Goal: Transaction & Acquisition: Purchase product/service

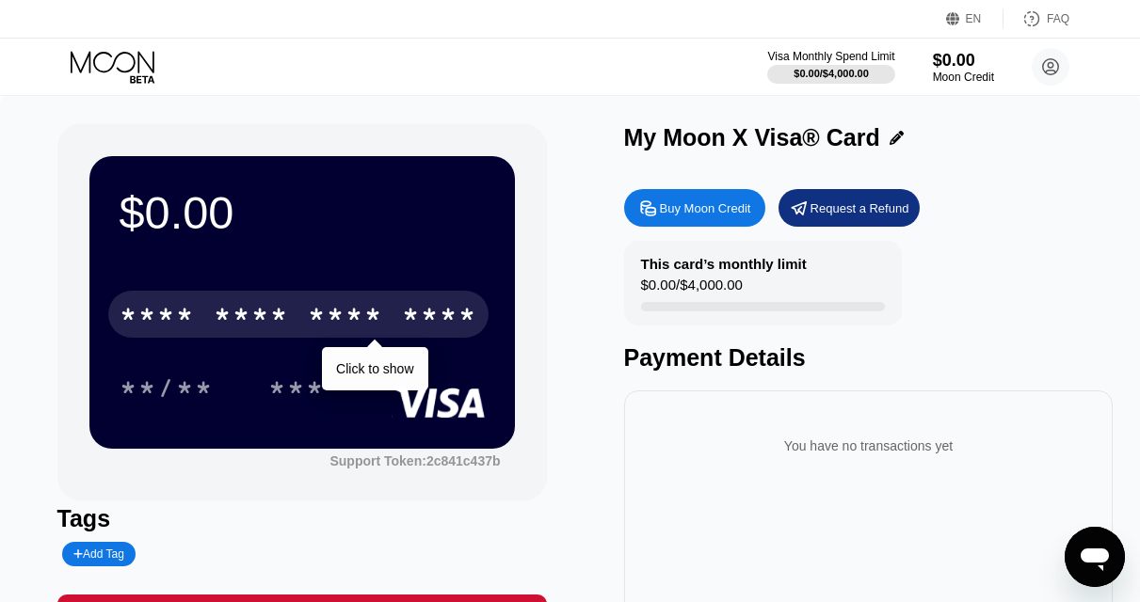
click at [122, 70] on icon at bounding box center [115, 67] width 88 height 33
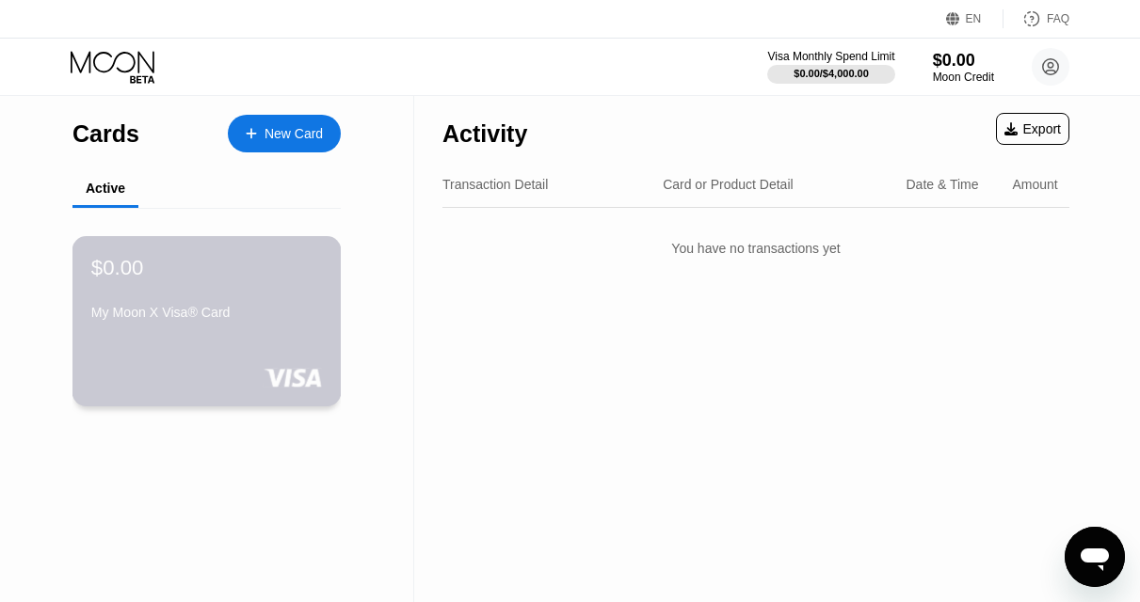
click at [221, 314] on div "My Moon X Visa® Card" at bounding box center [206, 312] width 231 height 15
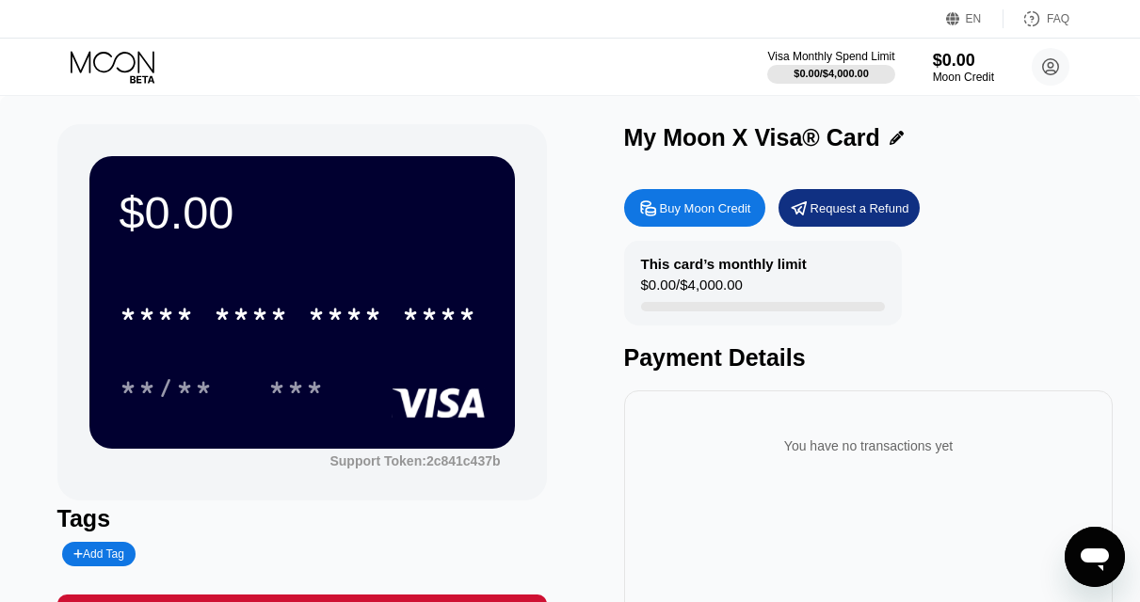
click at [376, 366] on div "* * * * * * * * * * * * **** **/** ***" at bounding box center [302, 332] width 365 height 111
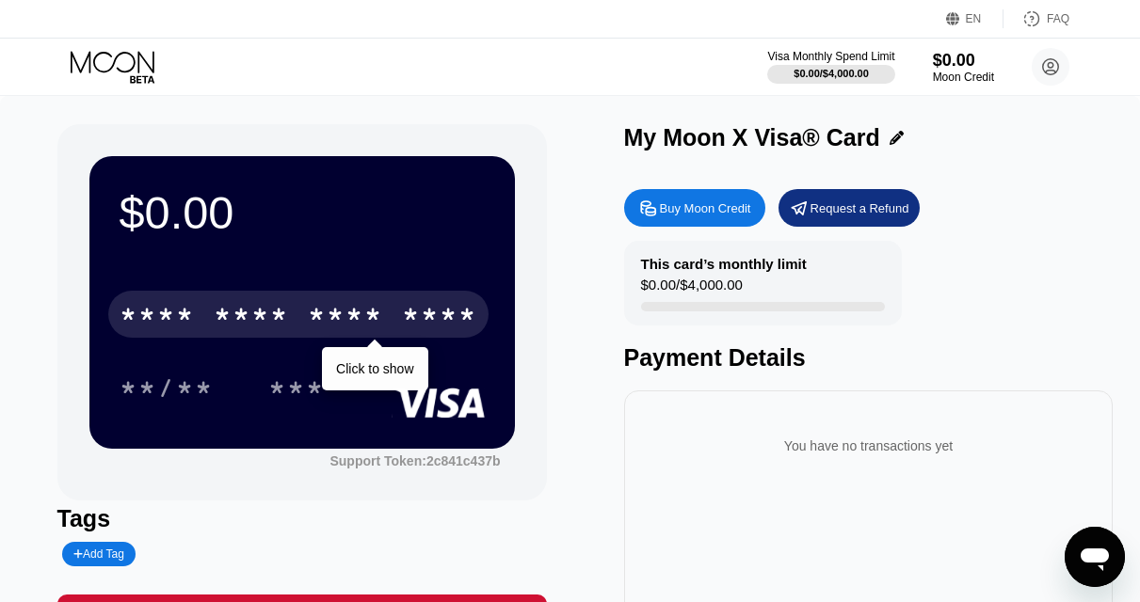
click at [344, 323] on div "* * * *" at bounding box center [345, 317] width 75 height 30
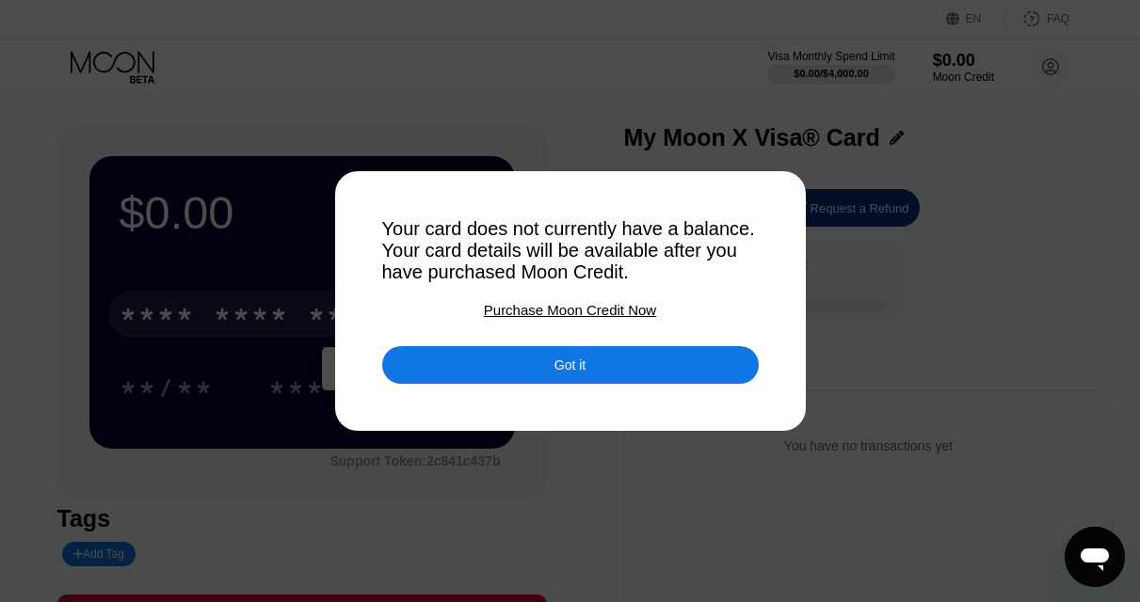
click at [571, 374] on div "Got it" at bounding box center [569, 365] width 31 height 17
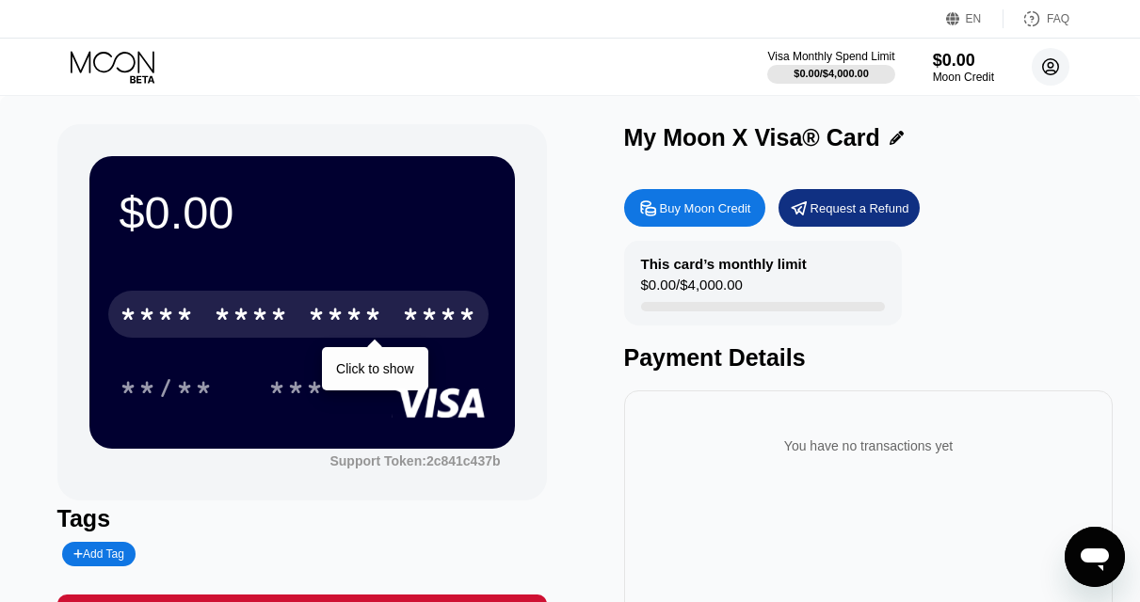
click at [1049, 68] on icon at bounding box center [1051, 67] width 10 height 10
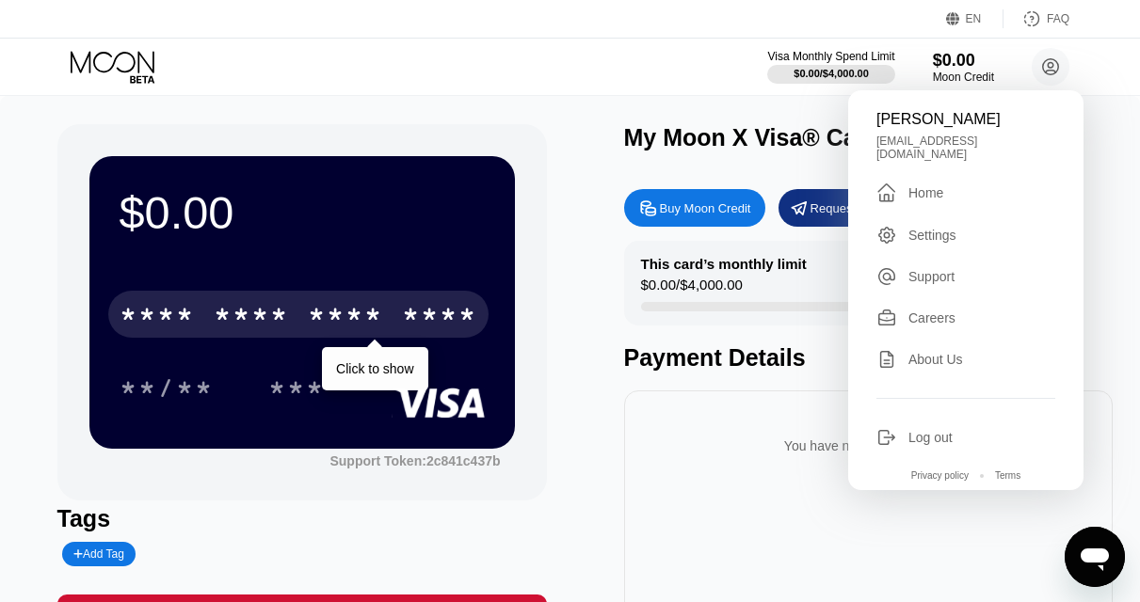
click at [910, 430] on div "Log out" at bounding box center [930, 437] width 44 height 15
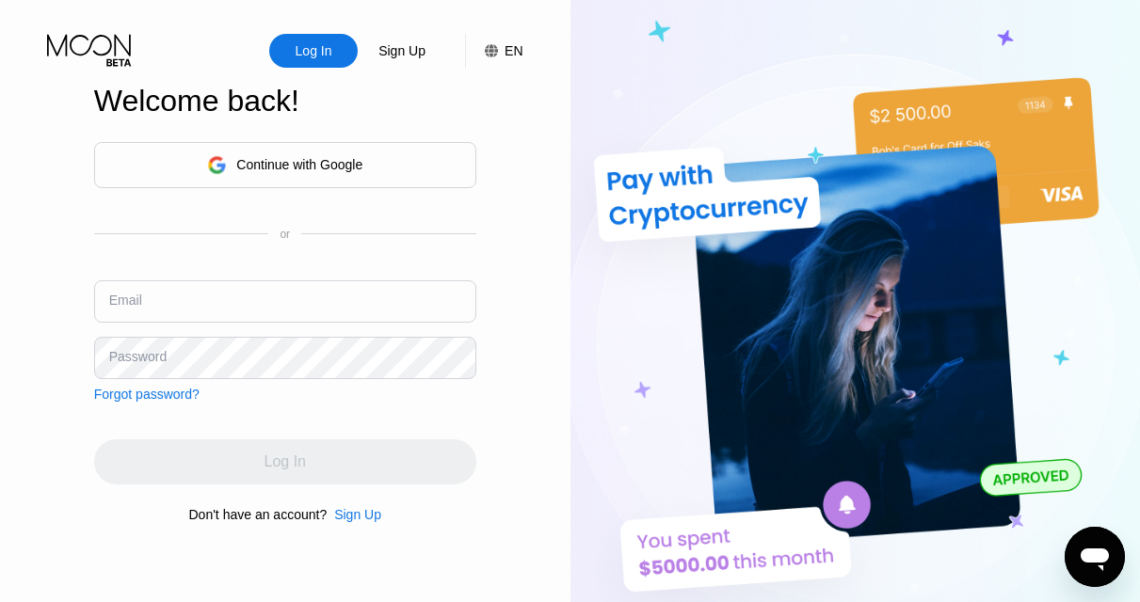
type input "[EMAIL_ADDRESS][DOMAIN_NAME]"
click at [297, 307] on input "[EMAIL_ADDRESS][DOMAIN_NAME]" at bounding box center [285, 301] width 382 height 42
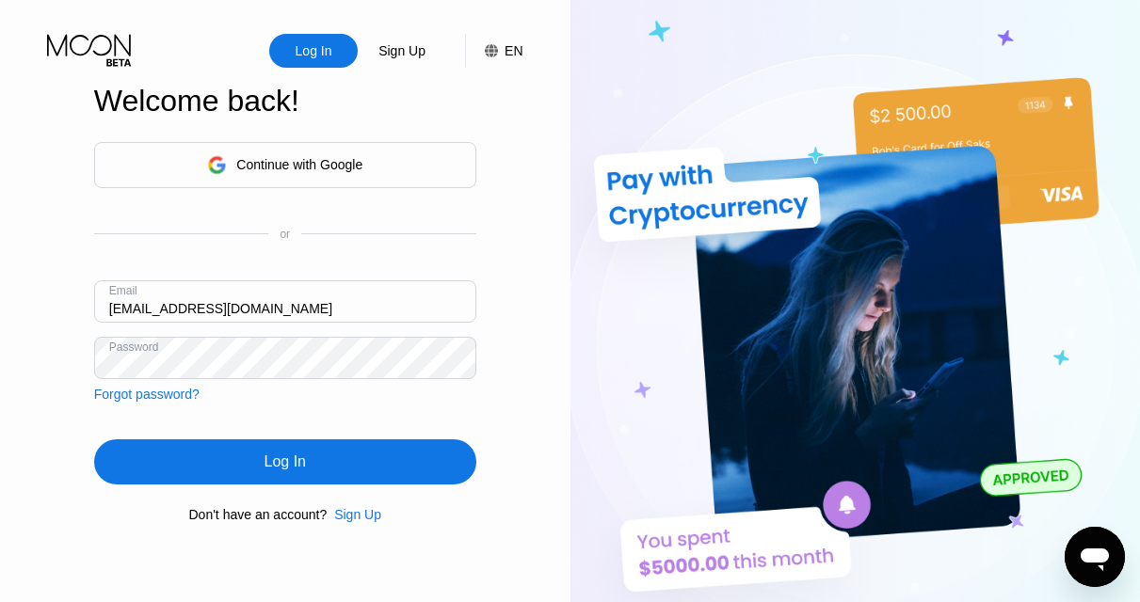
click at [480, 414] on div "Log In Sign Up EN Language Select an item Save Welcome back! Continue with Goog…" at bounding box center [285, 331] width 570 height 663
click at [256, 453] on div "Log In" at bounding box center [285, 461] width 382 height 45
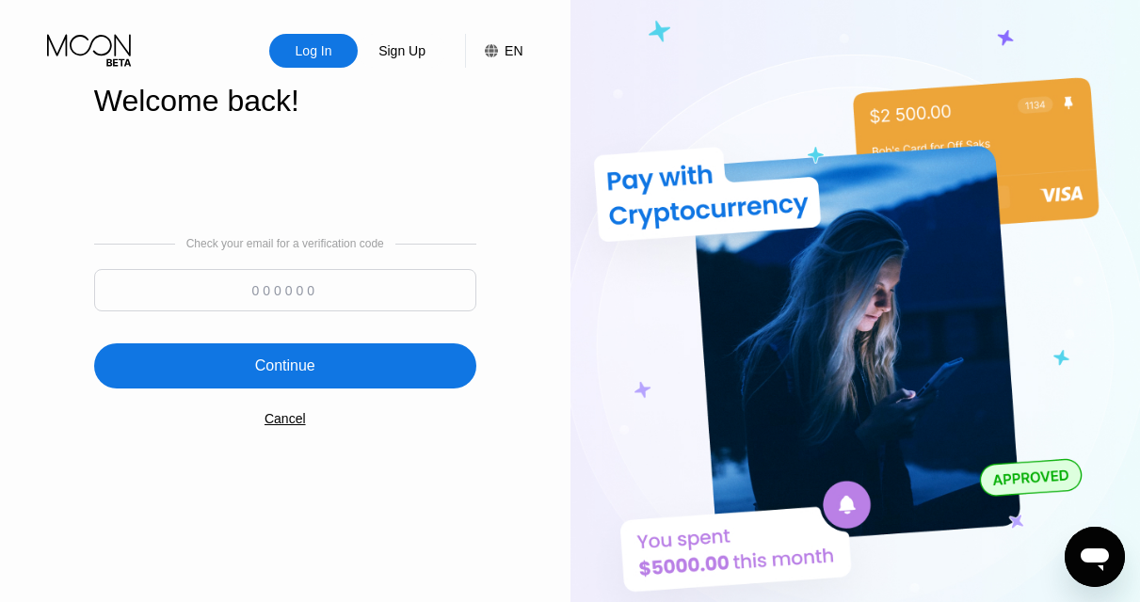
click at [278, 272] on input at bounding box center [285, 290] width 382 height 42
paste input "148886"
type input "148886"
click at [369, 360] on div "Continue" at bounding box center [285, 366] width 382 height 45
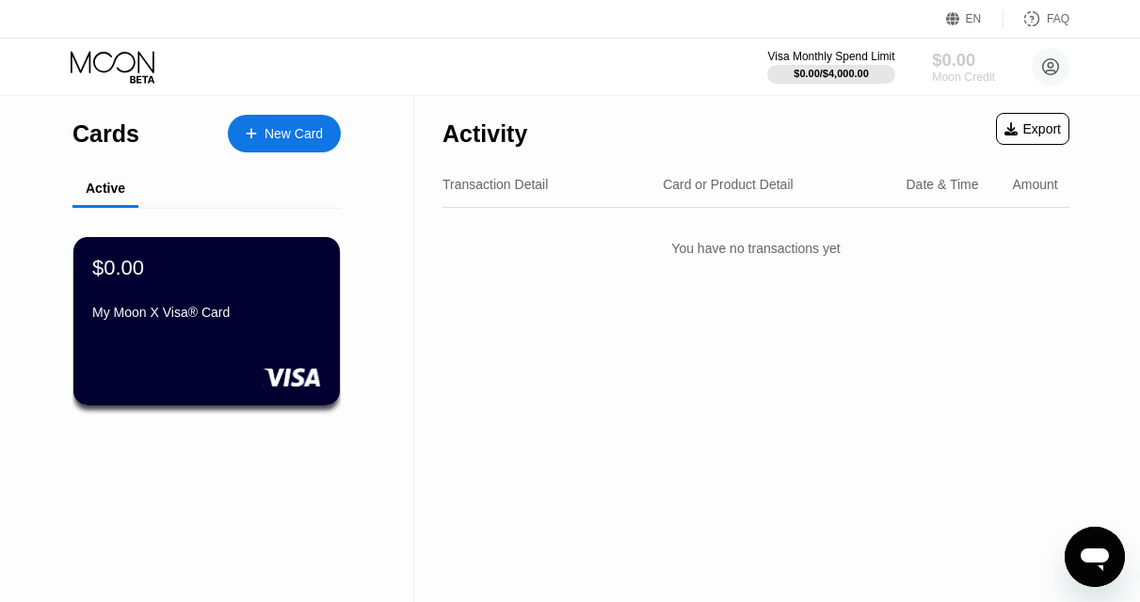
click at [951, 72] on div "Moon Credit" at bounding box center [963, 77] width 63 height 13
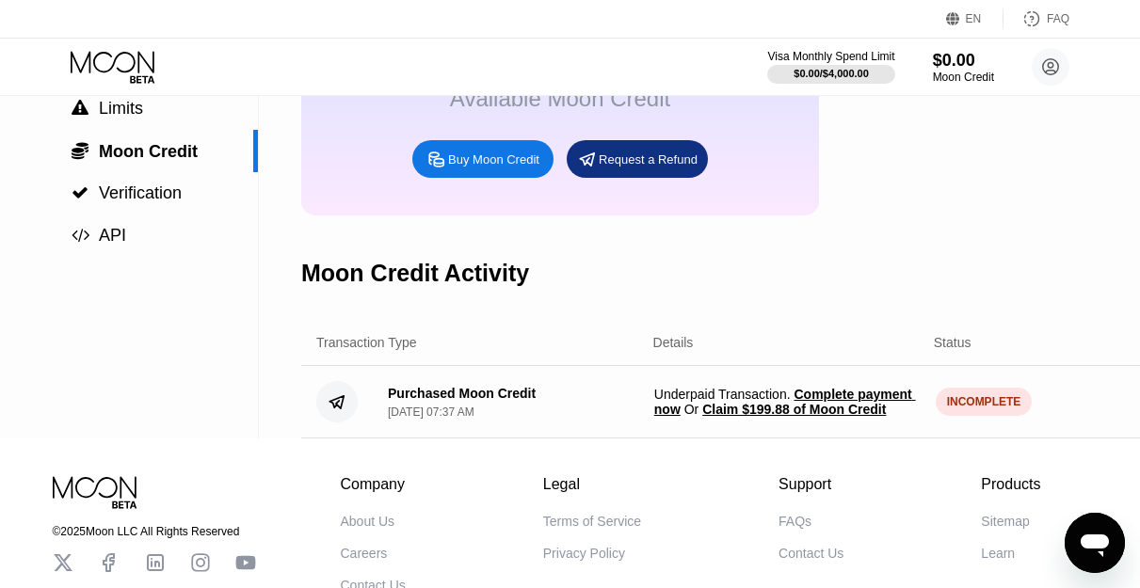
scroll to position [195, 0]
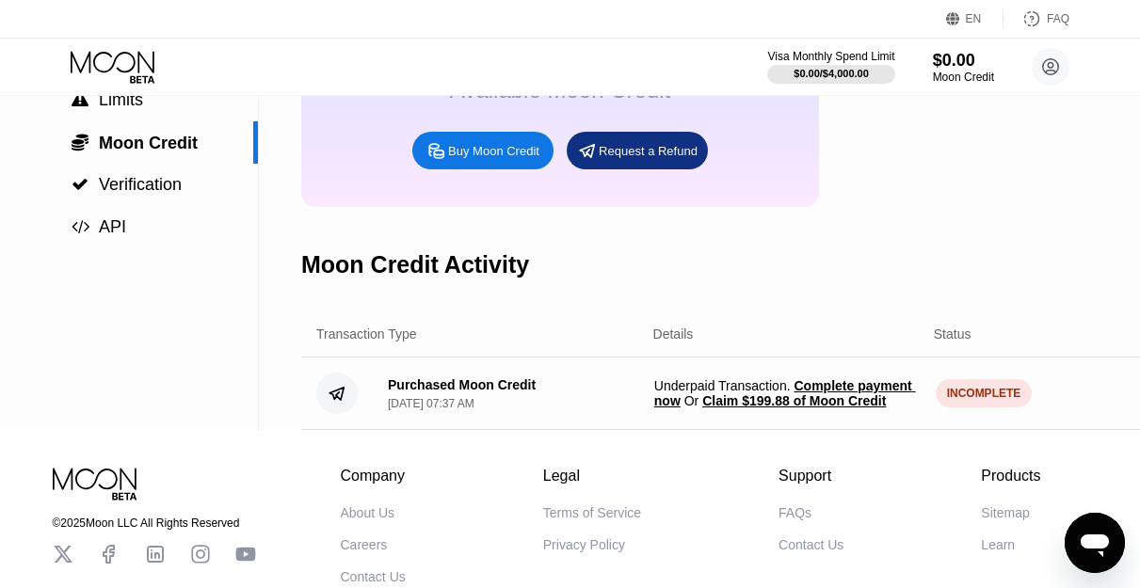
click at [797, 408] on span "Claim $199.88 of Moon Credit" at bounding box center [794, 400] width 184 height 15
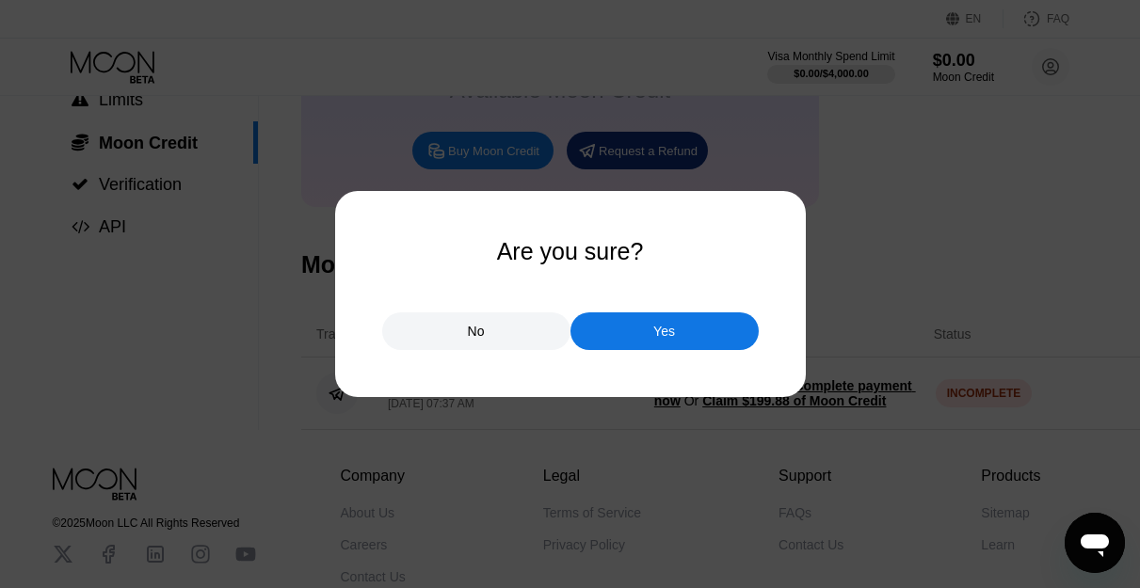
click at [879, 221] on div at bounding box center [577, 301] width 1154 height 602
drag, startPoint x: 662, startPoint y: 333, endPoint x: 602, endPoint y: 390, distance: 81.9
click at [660, 391] on div "Are you sure? No Yes" at bounding box center [570, 294] width 1140 height 588
click at [525, 339] on div "No" at bounding box center [476, 331] width 188 height 38
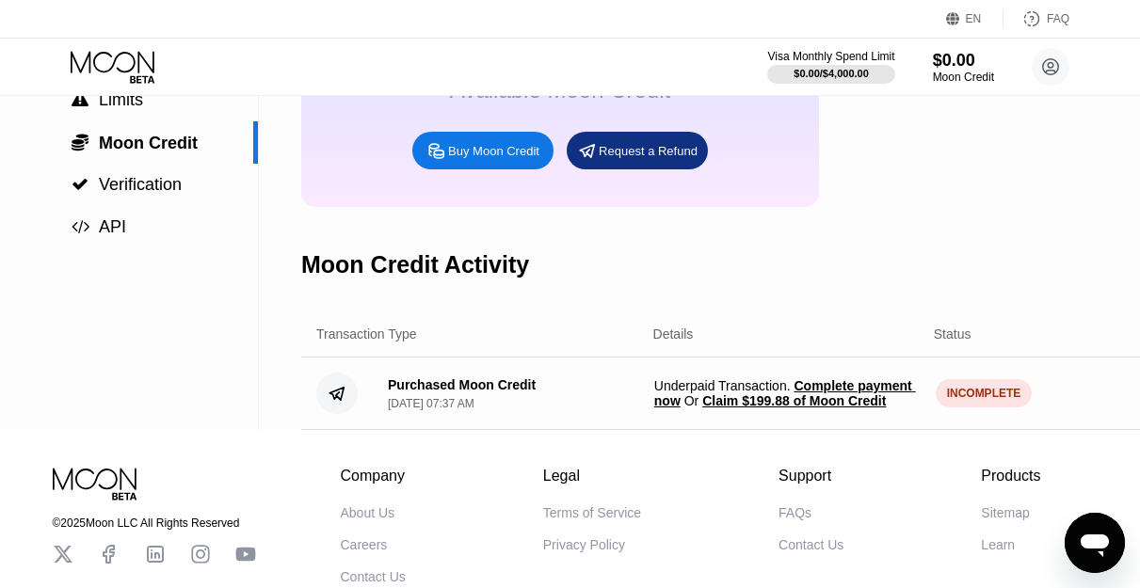
click at [842, 402] on span "Complete payment now" at bounding box center [785, 393] width 262 height 30
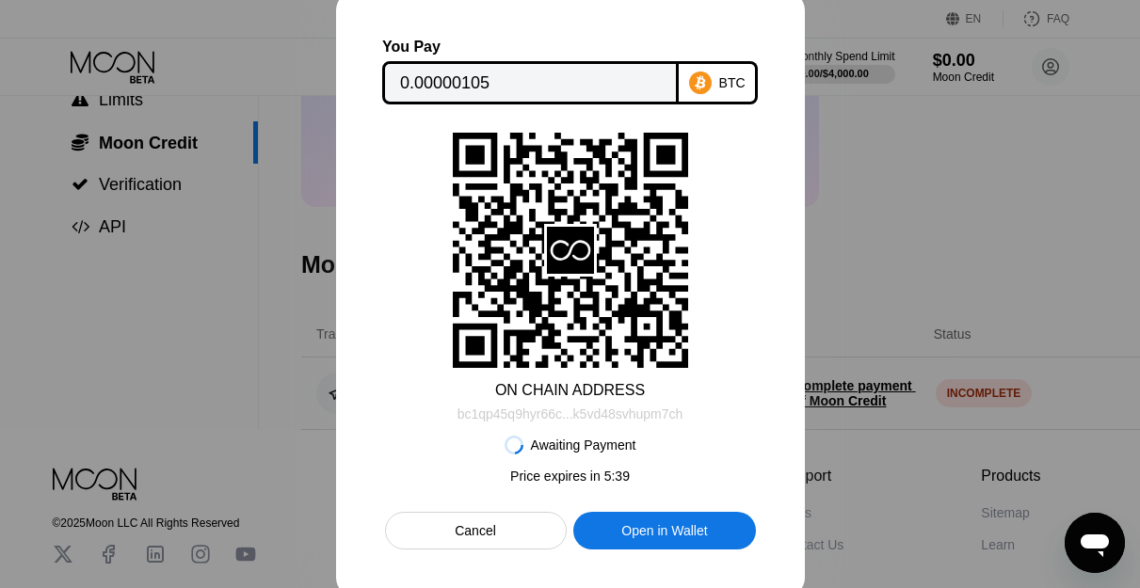
click at [616, 417] on div "bc1qp45q9hyr66c...k5vd48svhupm7ch" at bounding box center [570, 414] width 226 height 15
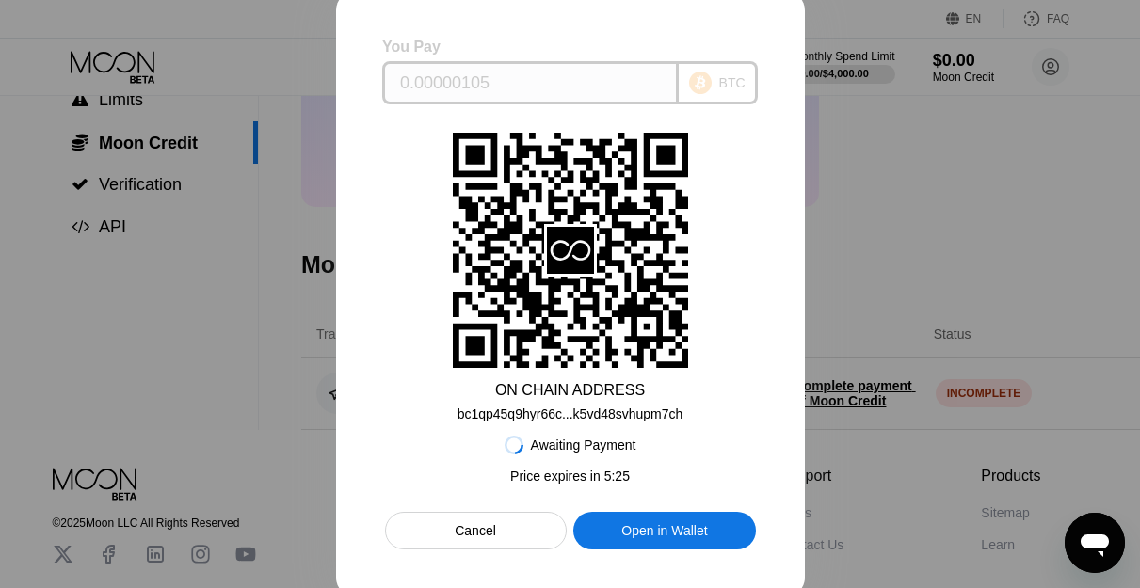
click at [573, 68] on input "0.00000105" at bounding box center [530, 83] width 261 height 38
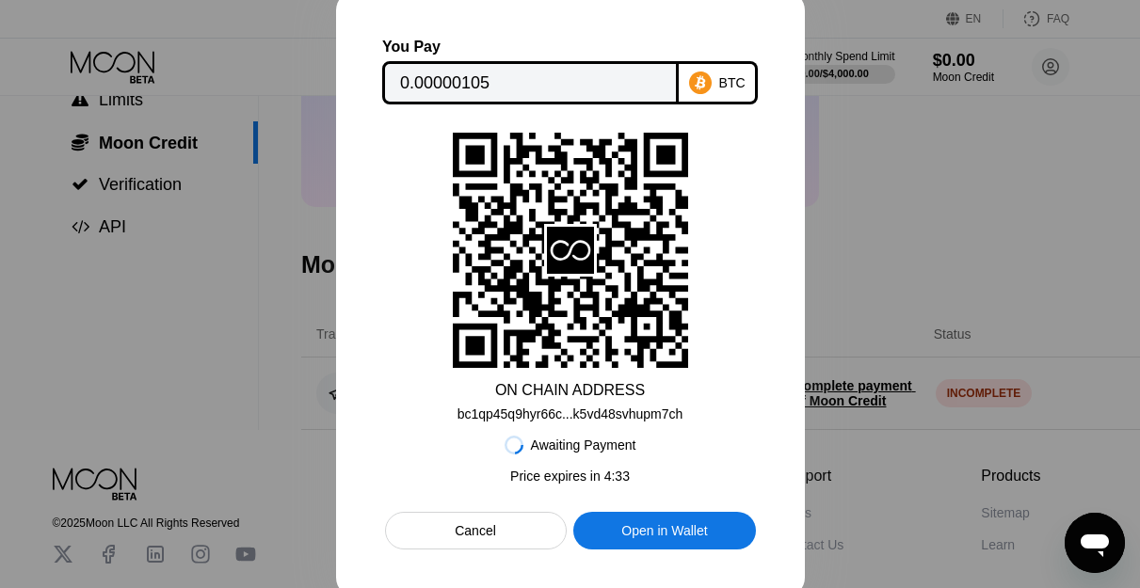
click at [484, 538] on div "Cancel" at bounding box center [475, 530] width 41 height 17
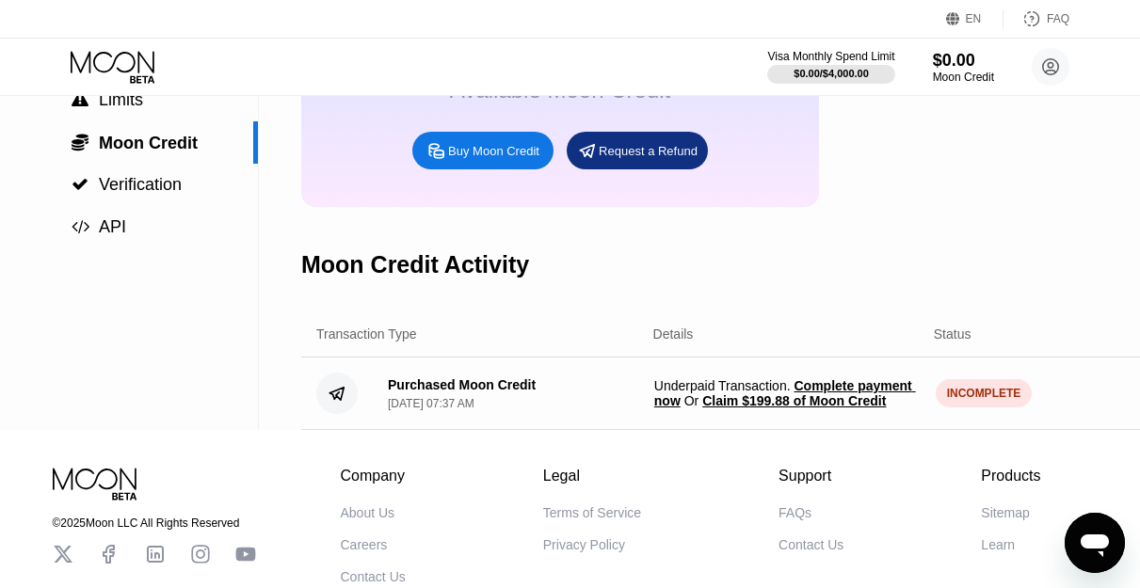
click at [820, 403] on span "Complete payment now" at bounding box center [785, 393] width 262 height 30
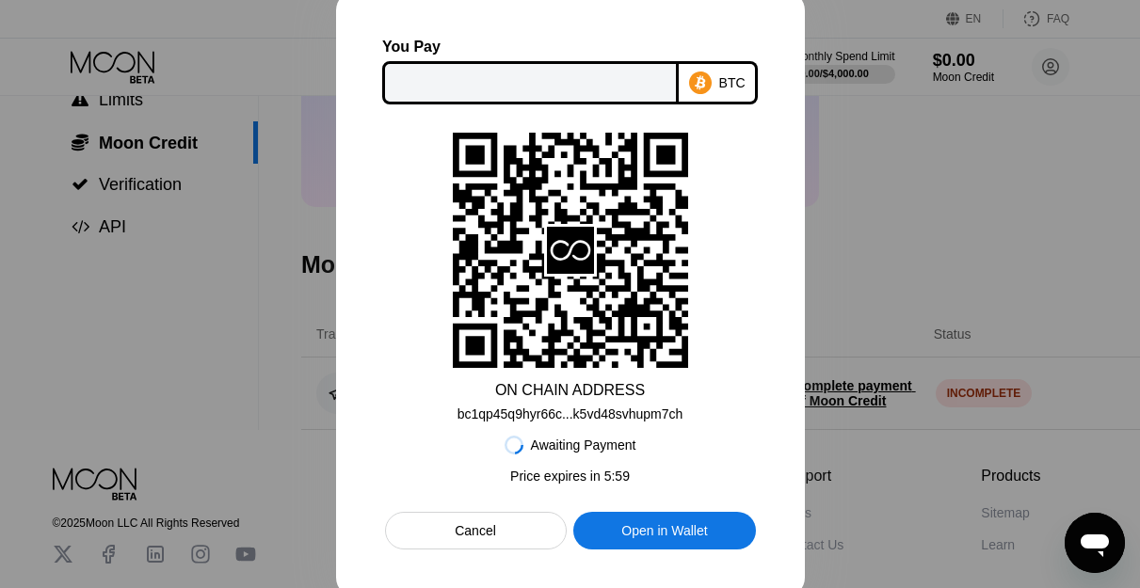
click at [590, 412] on div "bc1qp45q9hyr66c...k5vd48svhupm7ch" at bounding box center [570, 414] width 226 height 15
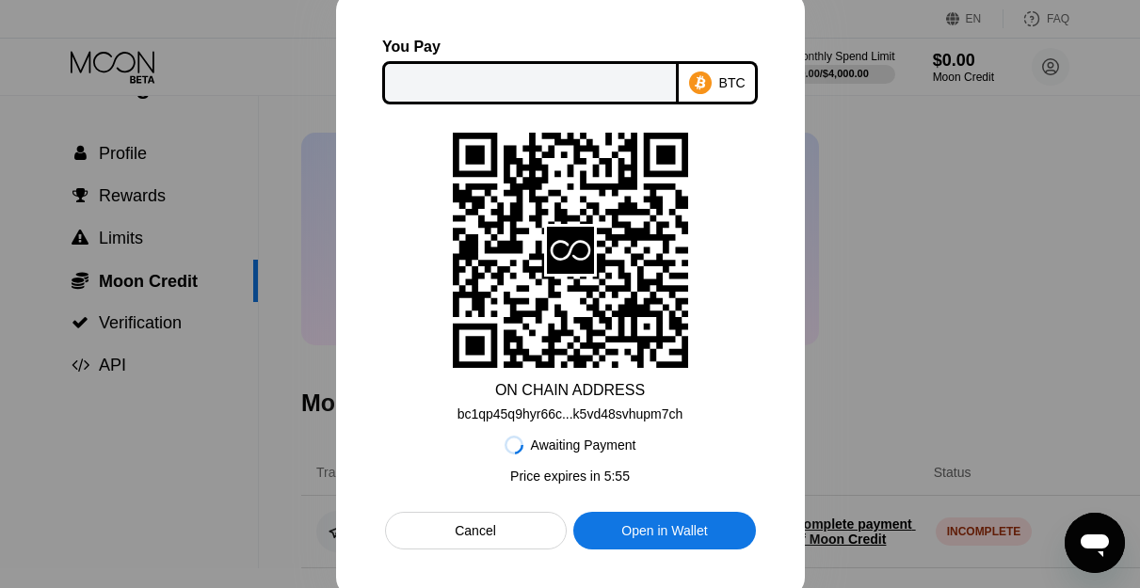
scroll to position [0, 0]
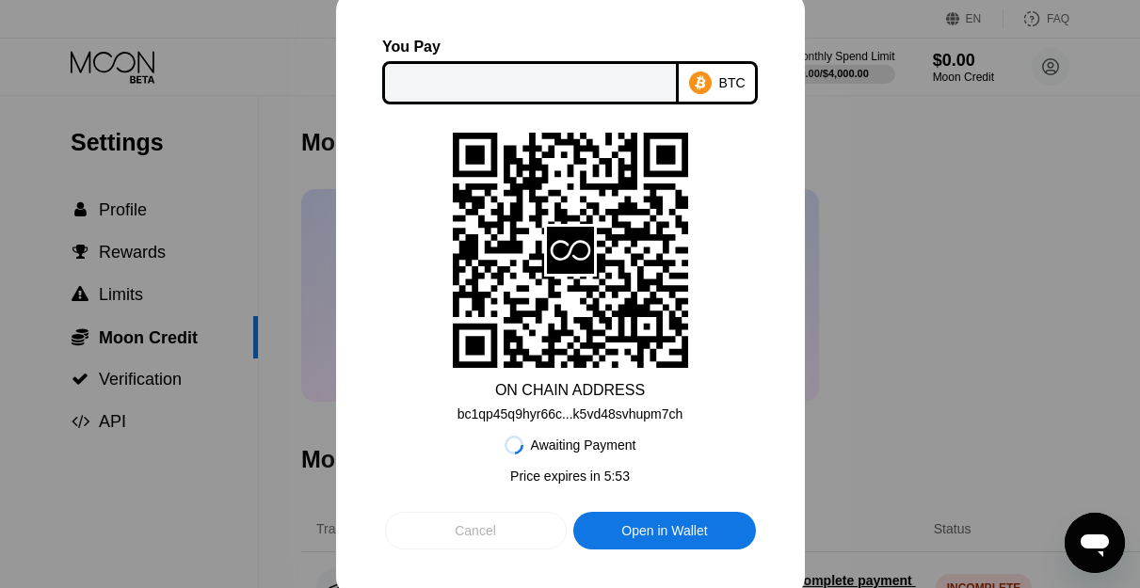
click at [461, 531] on div "Cancel" at bounding box center [475, 530] width 41 height 17
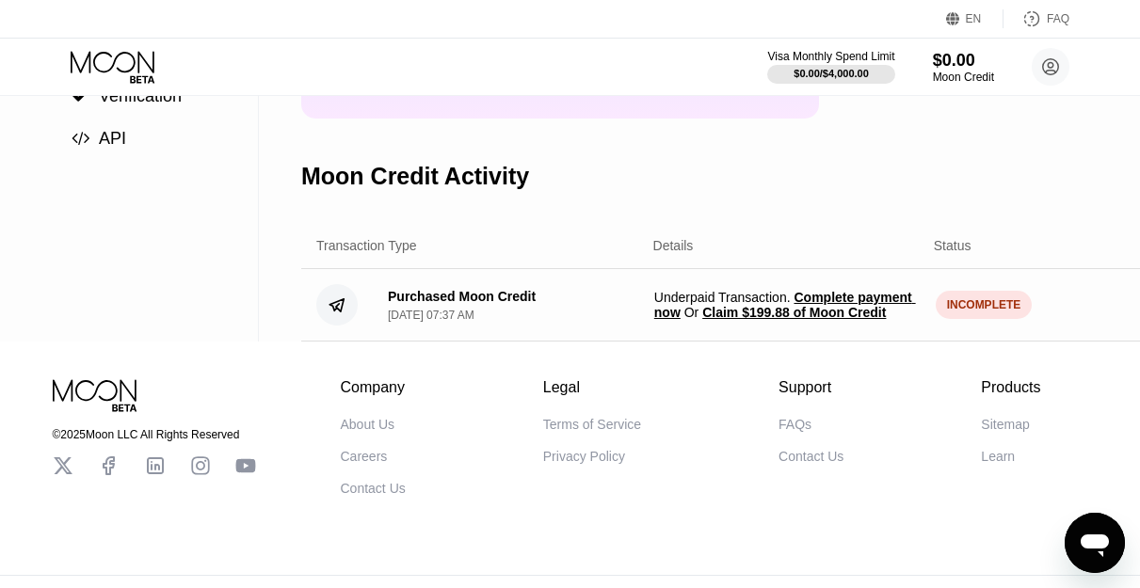
scroll to position [346, 0]
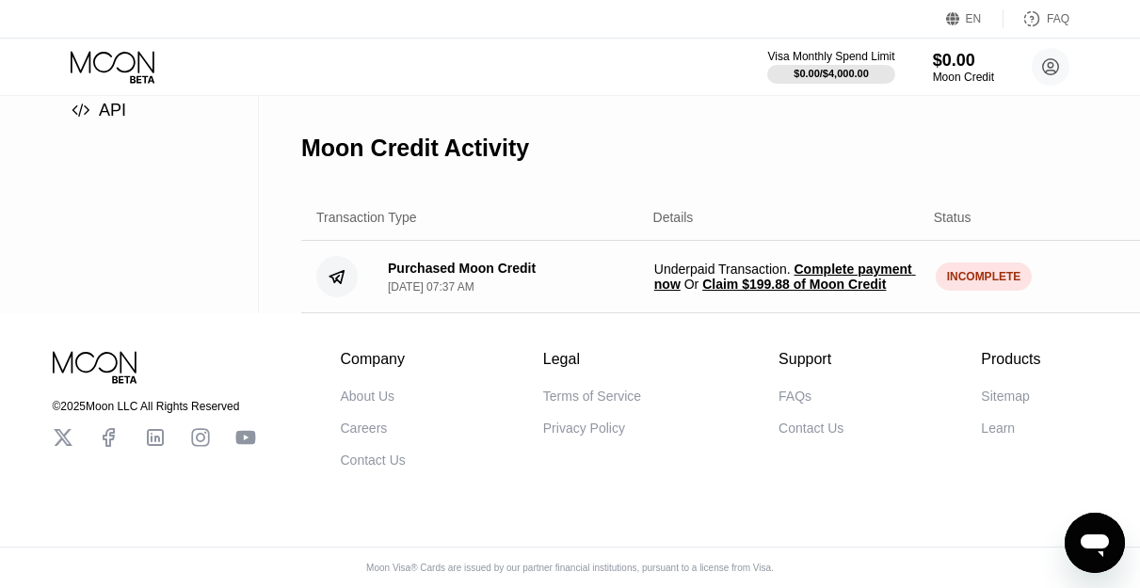
click at [767, 277] on span "Claim $199.88 of Moon Credit" at bounding box center [794, 284] width 184 height 15
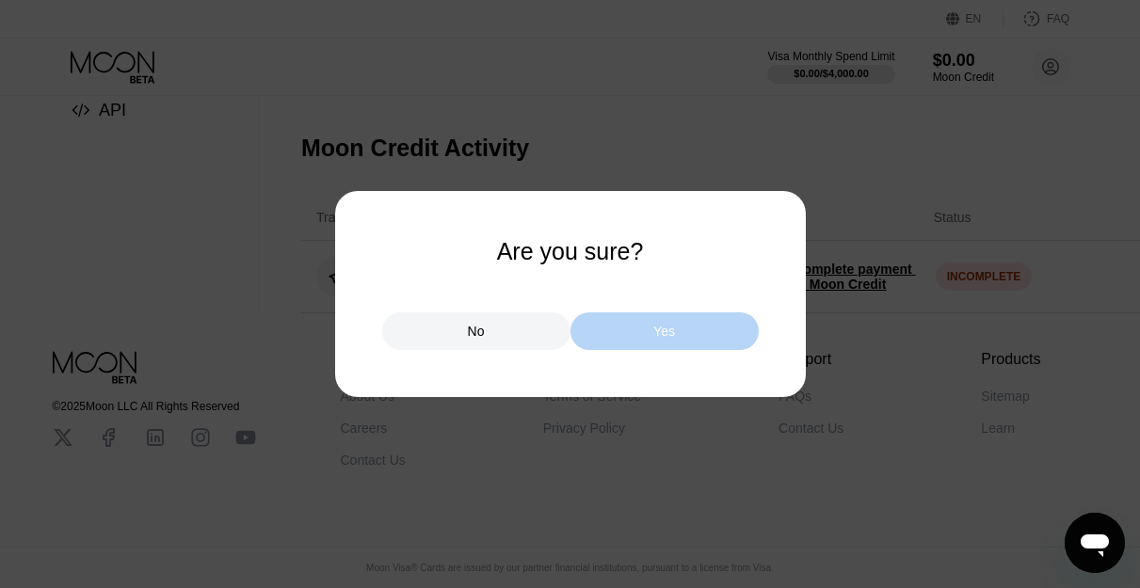
click at [655, 332] on div "Yes" at bounding box center [664, 331] width 22 height 17
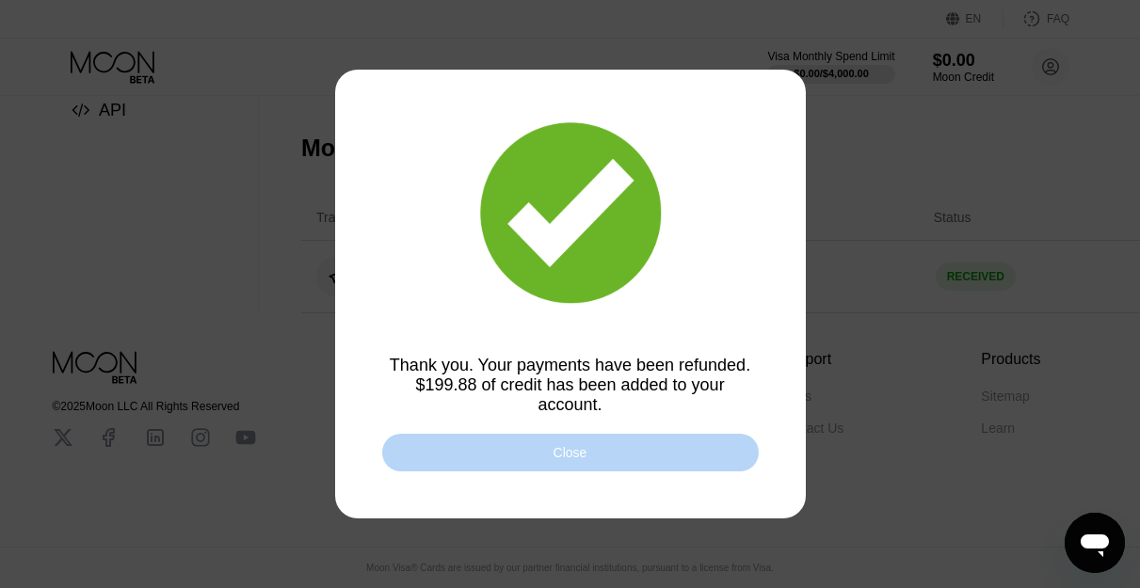
click at [563, 456] on div "Close" at bounding box center [570, 453] width 376 height 38
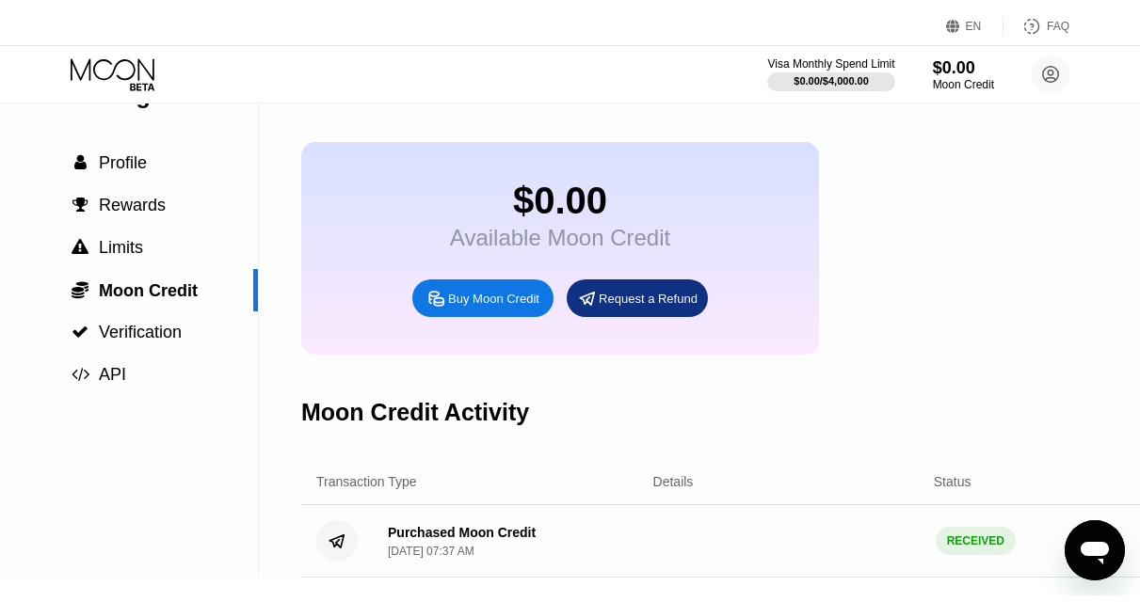
scroll to position [0, 0]
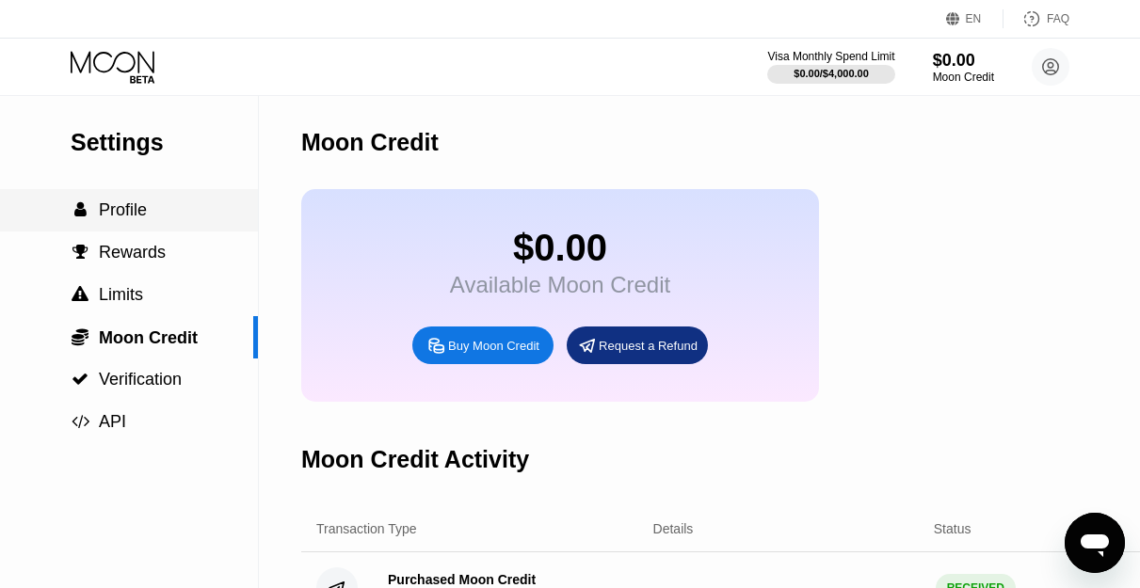
click at [117, 219] on span "Profile" at bounding box center [123, 209] width 48 height 19
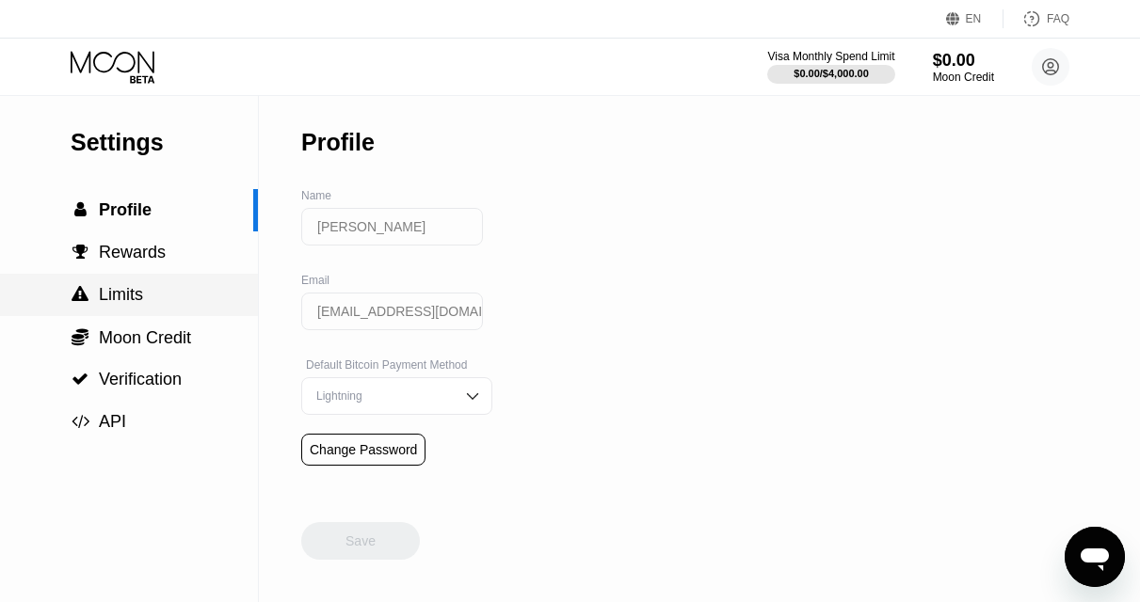
click at [136, 300] on span "Limits" at bounding box center [121, 294] width 44 height 19
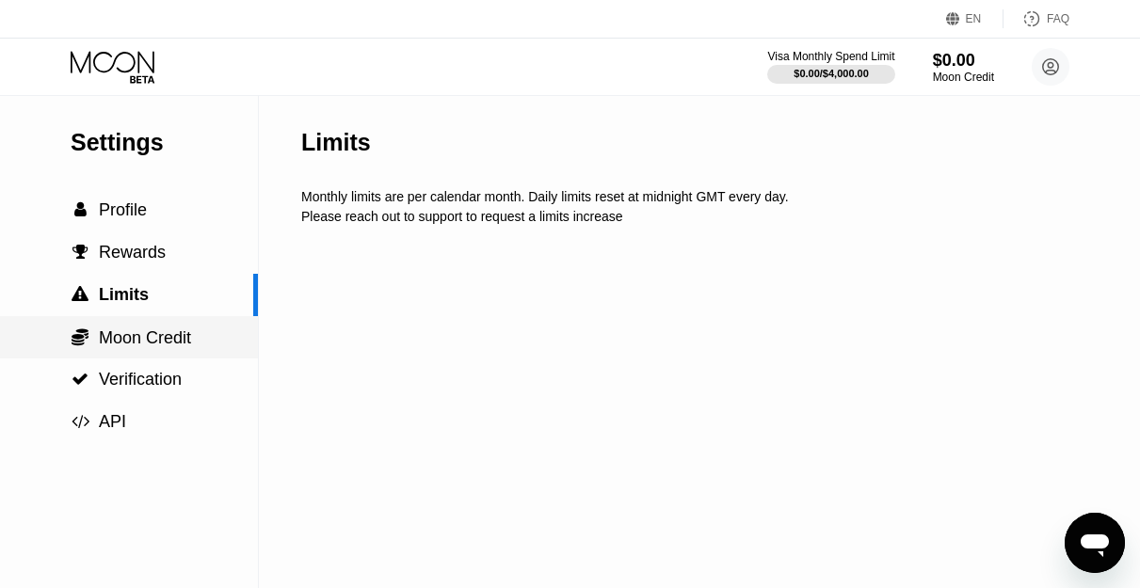
click at [152, 345] on span "Moon Credit" at bounding box center [145, 337] width 92 height 19
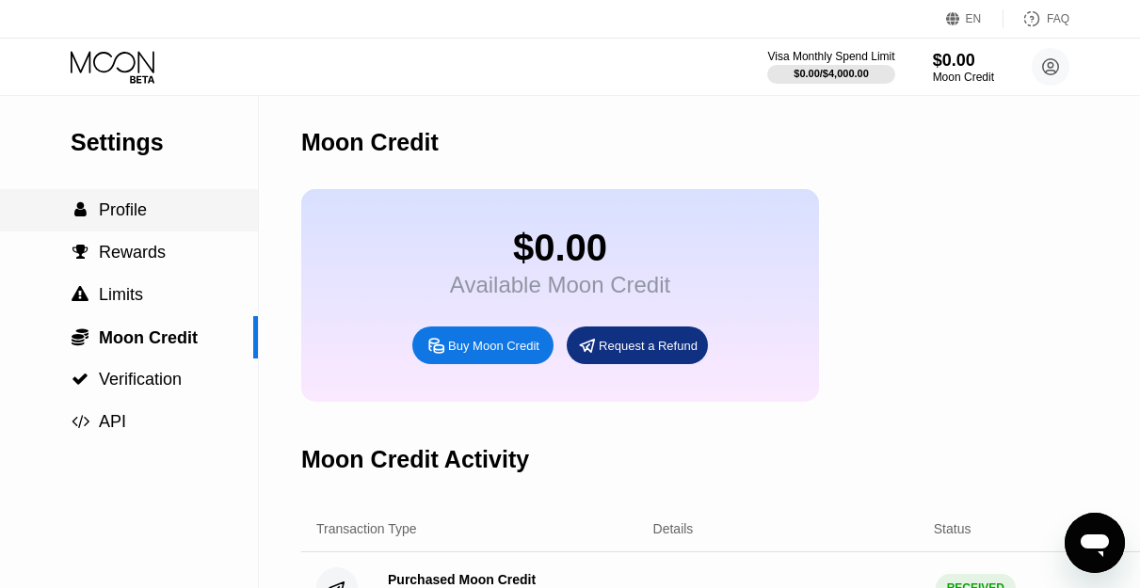
click at [118, 201] on div " Profile" at bounding box center [129, 210] width 258 height 42
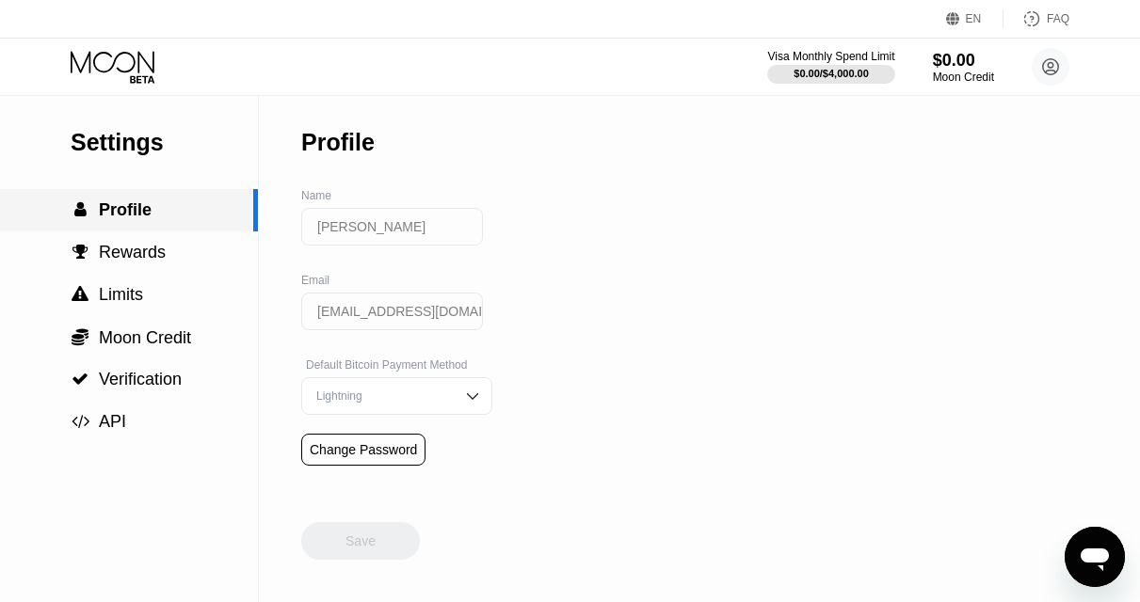
click at [124, 219] on span "Profile" at bounding box center [125, 209] width 53 height 19
click at [119, 76] on icon at bounding box center [115, 67] width 88 height 33
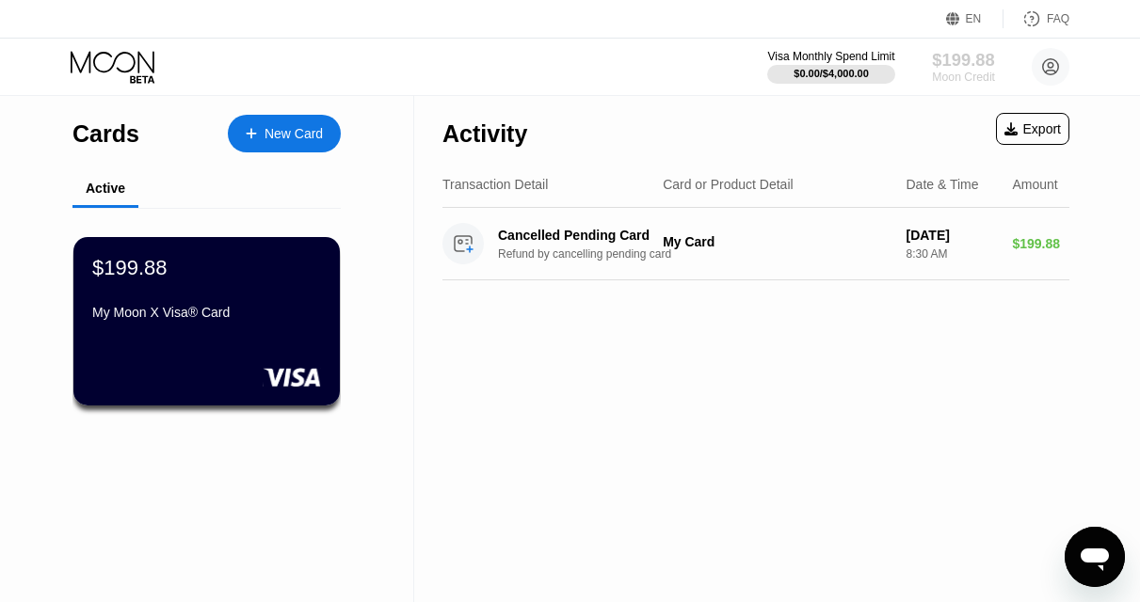
click at [956, 68] on div "$199.88" at bounding box center [963, 60] width 63 height 20
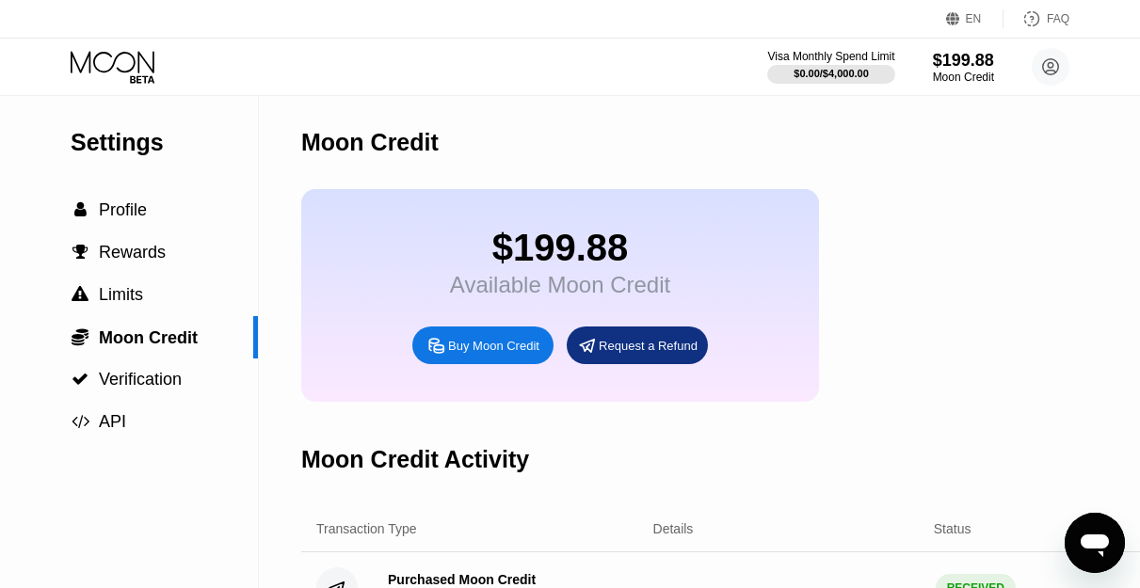
click at [485, 354] on div "Buy Moon Credit" at bounding box center [493, 346] width 91 height 16
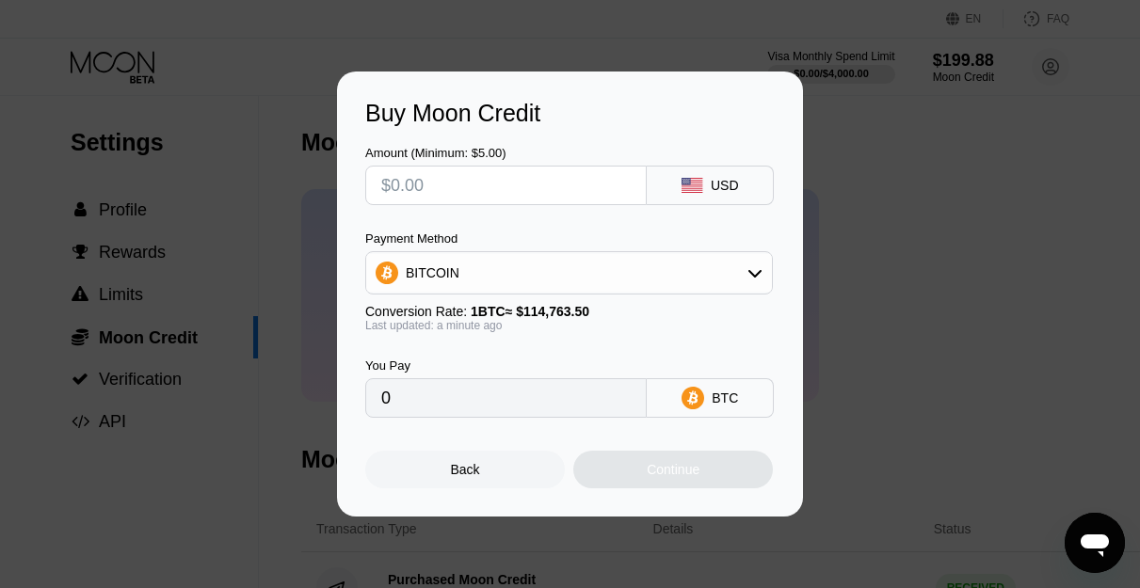
click at [548, 182] on input "text" at bounding box center [505, 186] width 249 height 38
type input "$5"
type input "0.00004357"
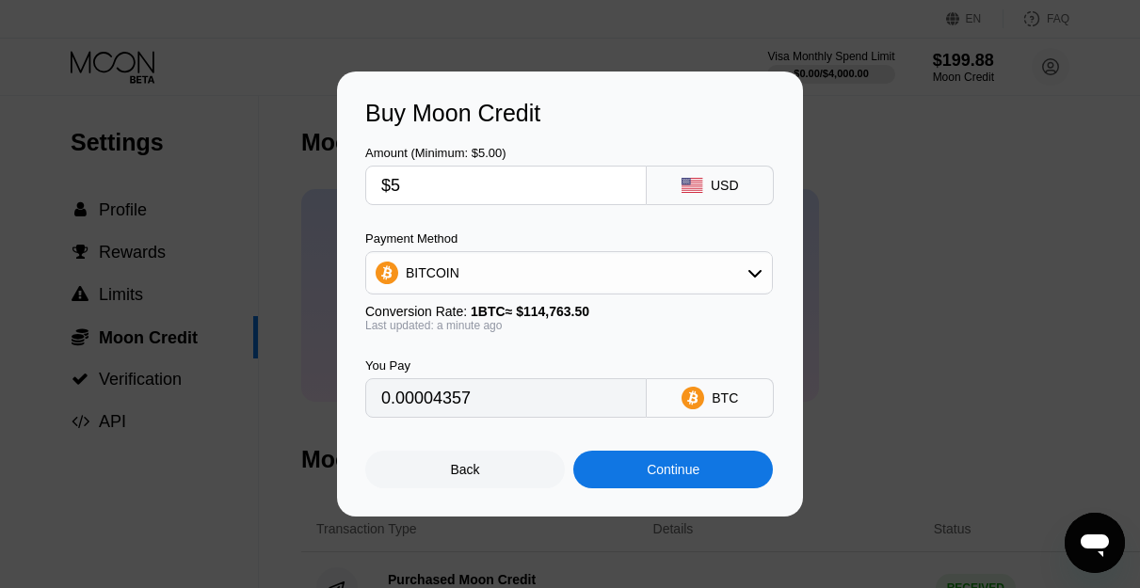
type input "$50"
type input "0.00043568"
type input "$50"
click at [657, 472] on div "Continue" at bounding box center [673, 469] width 53 height 15
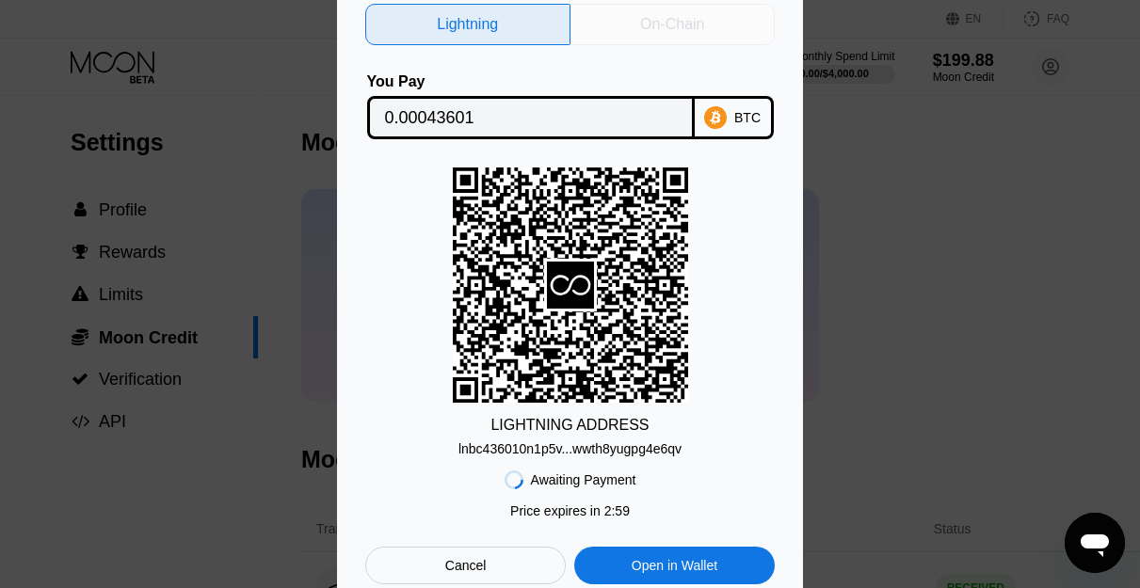
click at [660, 15] on div "On-Chain" at bounding box center [672, 24] width 64 height 19
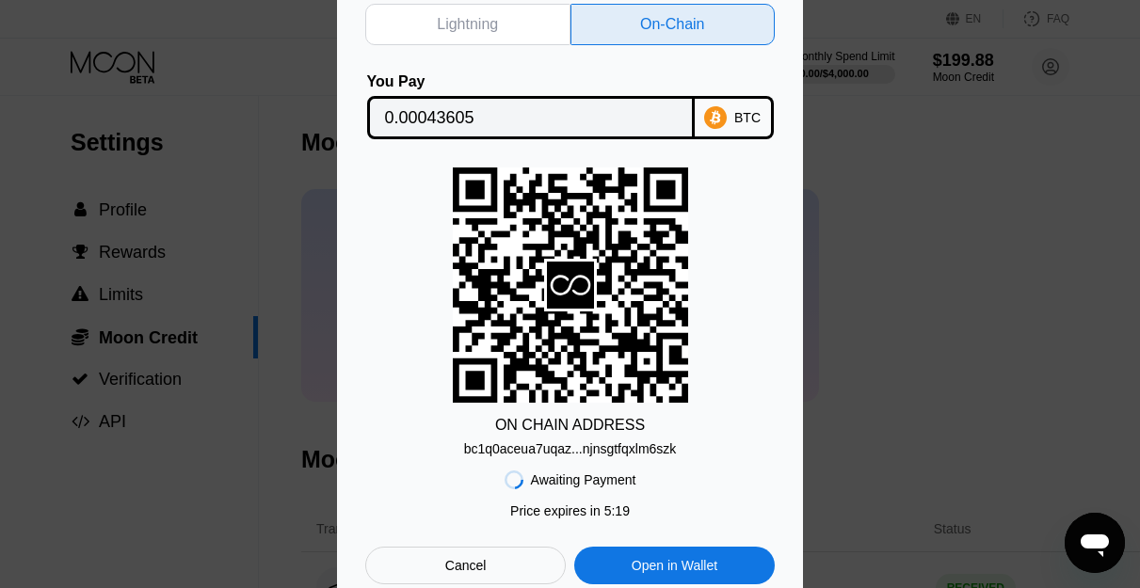
click at [560, 447] on div "bc1q0aceua7uqaz...njnsgtfqxlm6szk" at bounding box center [570, 448] width 213 height 15
click at [590, 118] on input "0.00043605" at bounding box center [531, 118] width 292 height 38
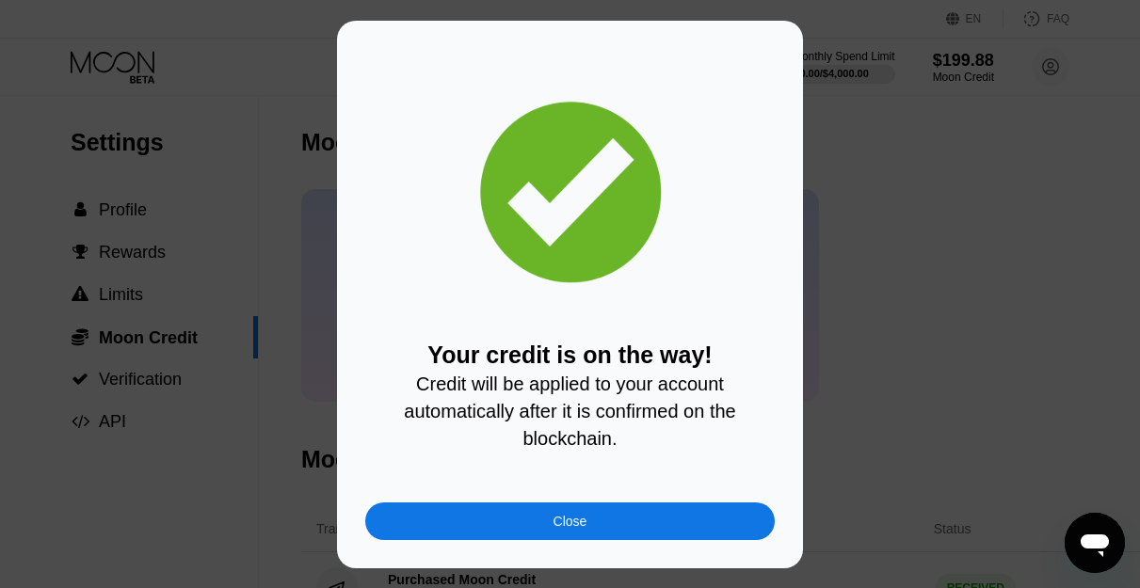
click at [551, 531] on div "Close" at bounding box center [569, 522] width 409 height 38
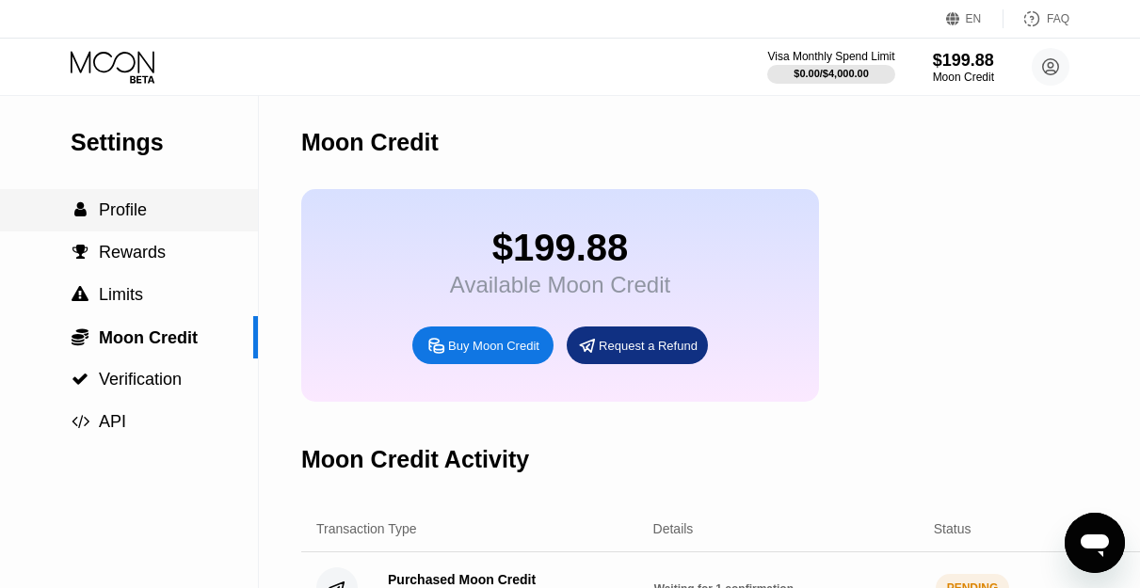
click at [126, 208] on span "Profile" at bounding box center [123, 209] width 48 height 19
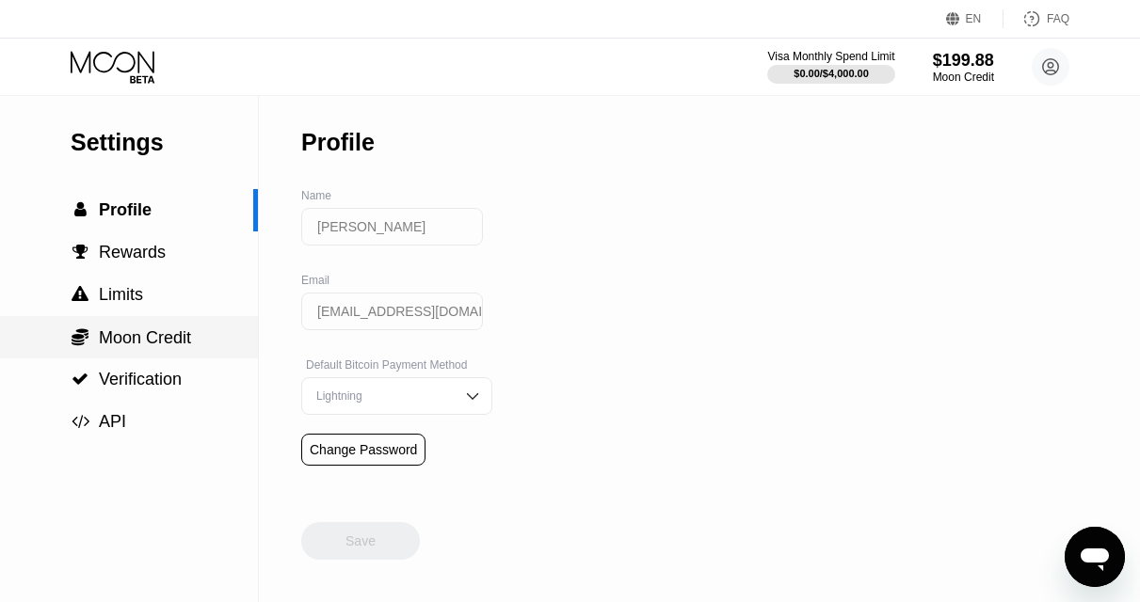
click at [139, 331] on span "Moon Credit" at bounding box center [145, 337] width 92 height 19
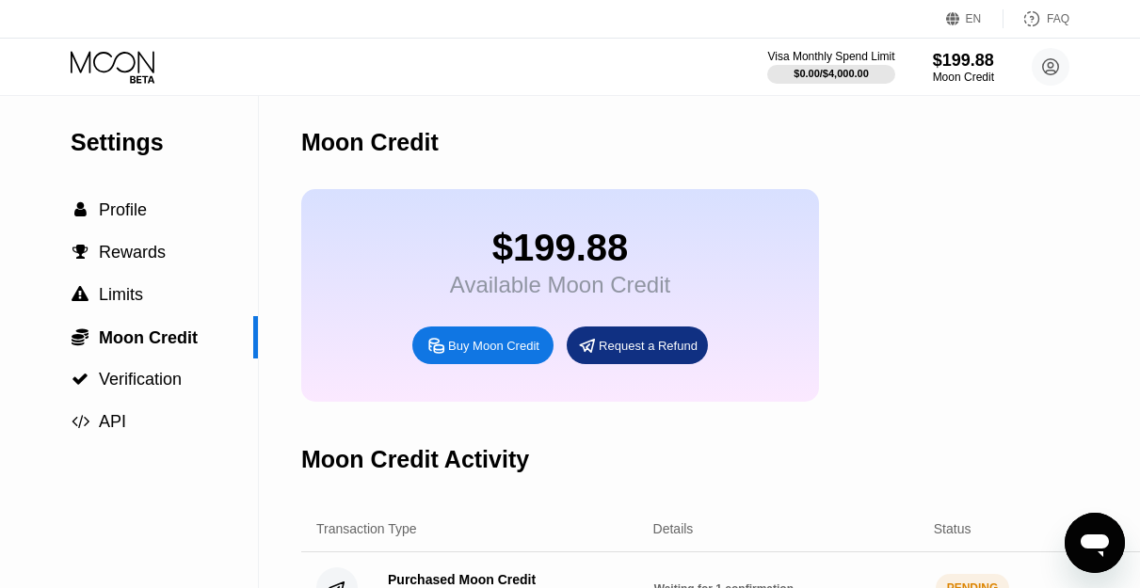
scroll to position [419, 0]
